Goal: Complete application form

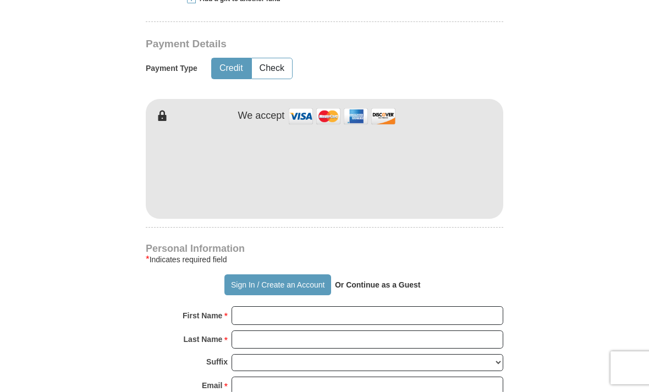
scroll to position [591, 0]
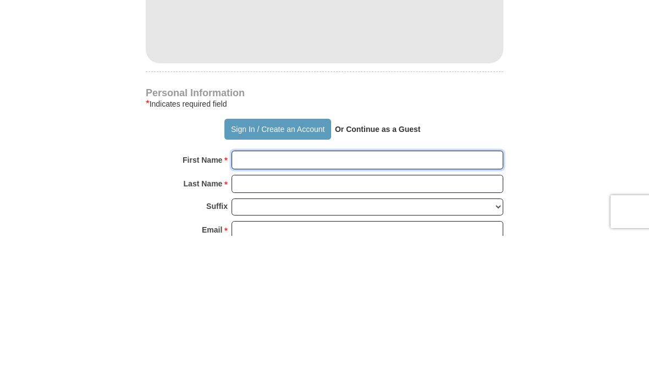
click at [469, 307] on input "First Name *" at bounding box center [367, 316] width 272 height 19
type input "Elvis"
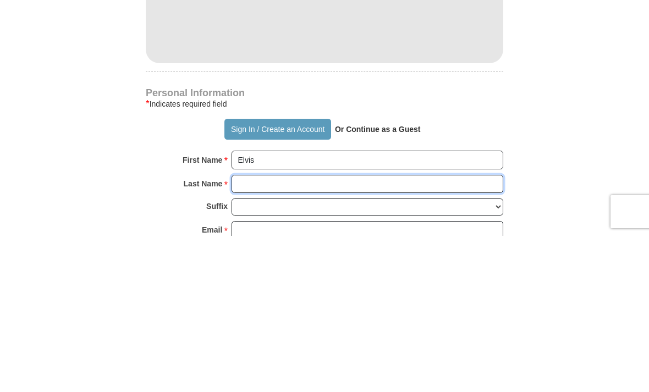
click at [322, 331] on input "Last Name *" at bounding box center [367, 340] width 272 height 19
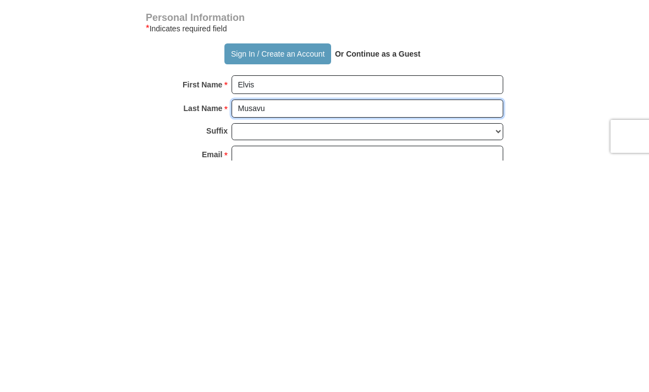
type input "Musavu"
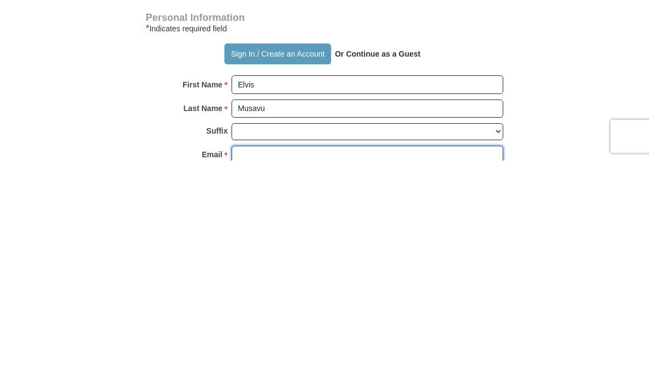
click at [448, 377] on input "Email *" at bounding box center [367, 386] width 272 height 19
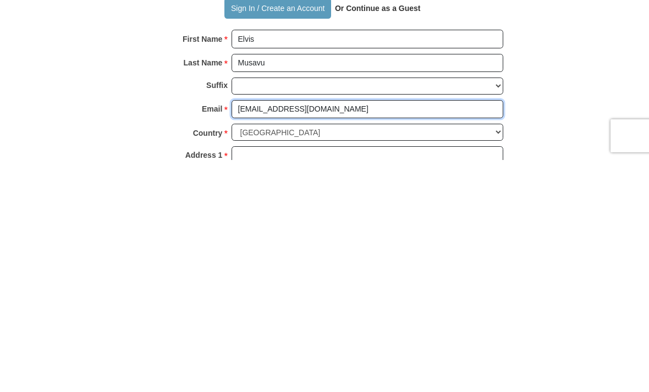
scroll to position [638, 0]
type input "[EMAIL_ADDRESS][DOMAIN_NAME]"
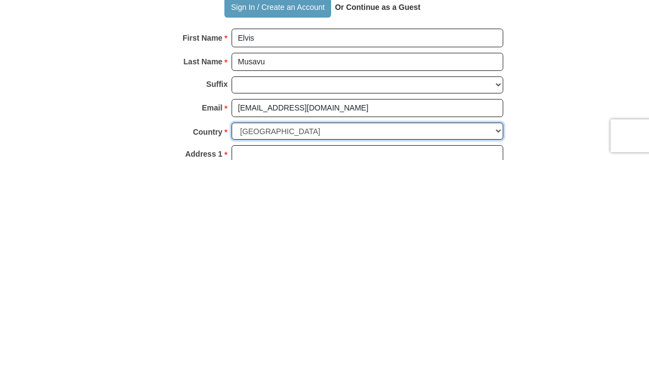
click at [479, 355] on select "[GEOGRAPHIC_DATA] [GEOGRAPHIC_DATA] [GEOGRAPHIC_DATA] [GEOGRAPHIC_DATA] [GEOGRA…" at bounding box center [367, 363] width 272 height 17
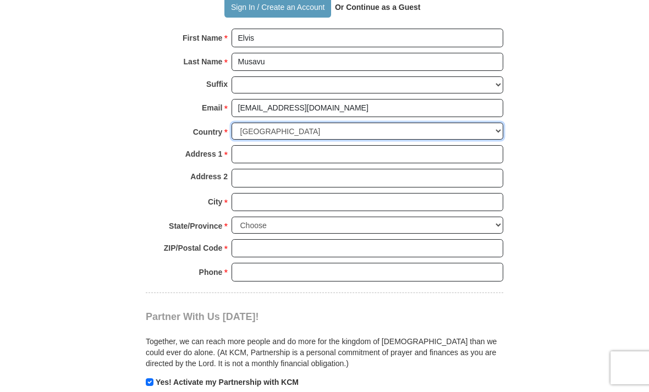
select select "FR"
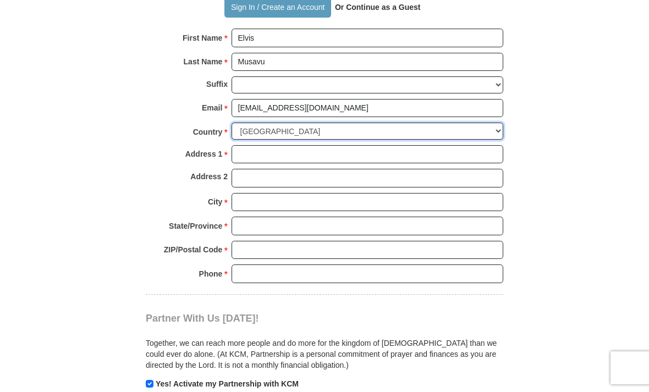
click at [362, 123] on select "[GEOGRAPHIC_DATA] [GEOGRAPHIC_DATA] [GEOGRAPHIC_DATA] [GEOGRAPHIC_DATA] [GEOGRA…" at bounding box center [367, 131] width 272 height 17
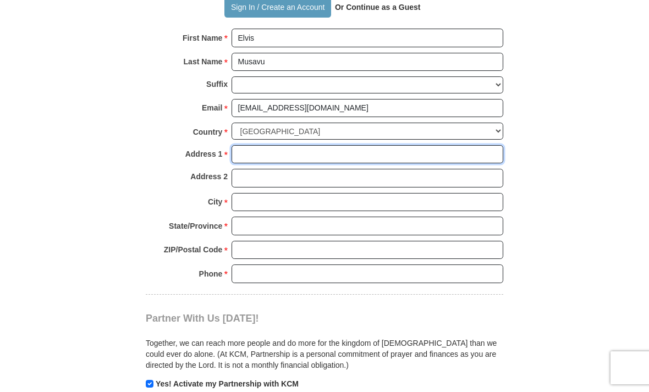
click at [451, 145] on input "Address 1 *" at bounding box center [367, 154] width 272 height 19
type input "6 résidence du Breil"
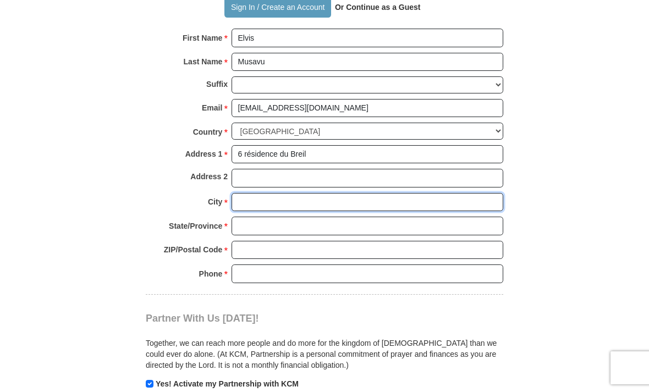
click at [430, 193] on input "City *" at bounding box center [367, 202] width 272 height 19
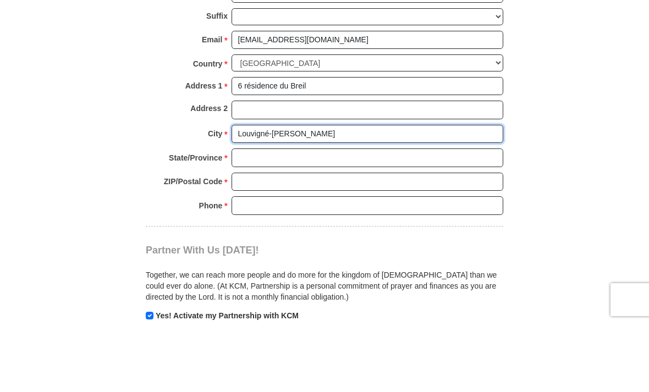
type input "Louvigné-[PERSON_NAME]"
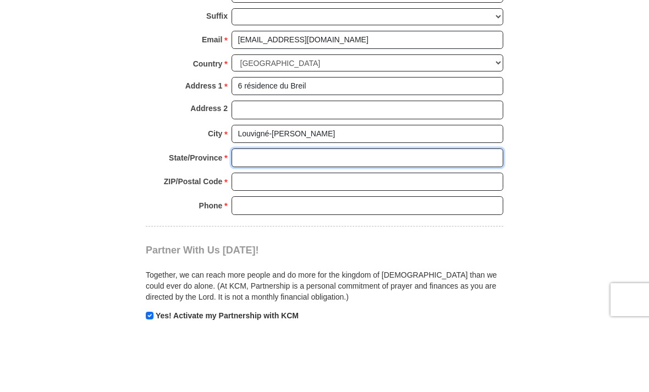
click at [467, 217] on input "State/Province *" at bounding box center [367, 226] width 272 height 19
type input "[GEOGRAPHIC_DATA]"
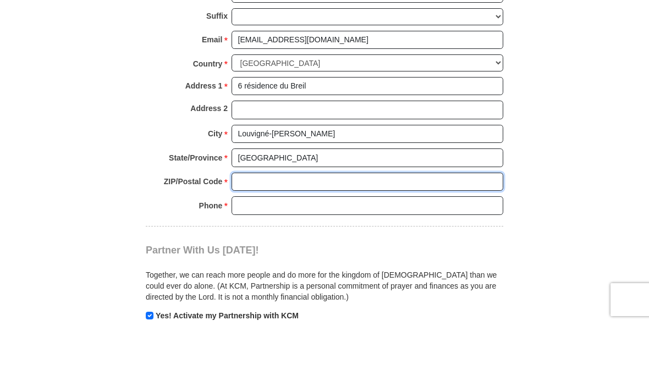
click at [451, 241] on input "ZIP/Postal Code *" at bounding box center [367, 250] width 272 height 19
type input "35680"
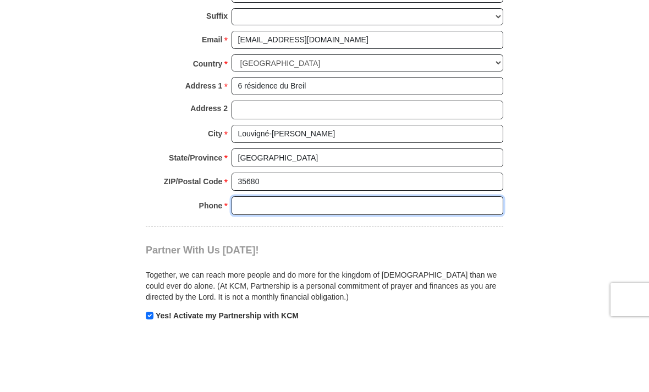
click at [447, 264] on input "Phone * *" at bounding box center [367, 273] width 272 height 19
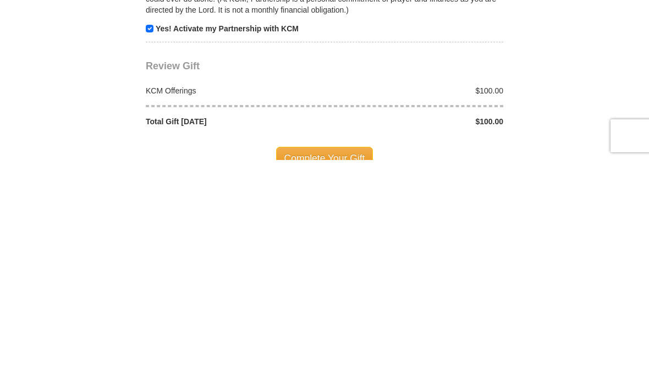
scroll to position [998, 0]
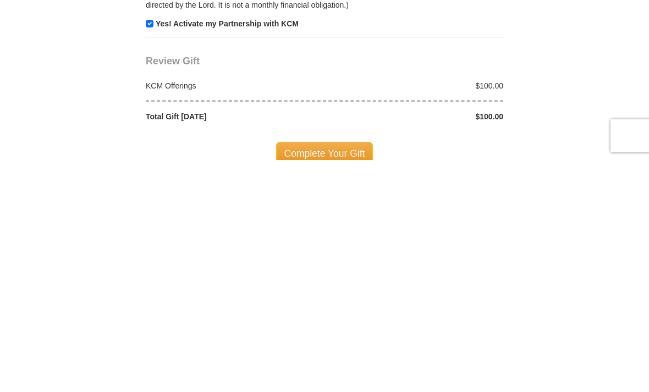
type input "[PHONE_NUMBER]"
click at [349, 374] on span "Complete Your Gift" at bounding box center [324, 385] width 97 height 23
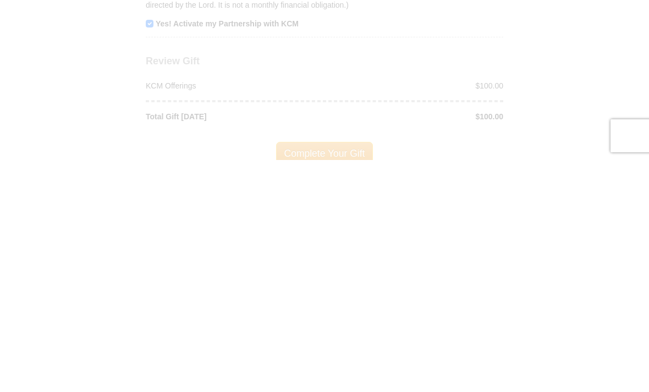
scroll to position [1230, 0]
